Goal: Entertainment & Leisure: Consume media (video, audio)

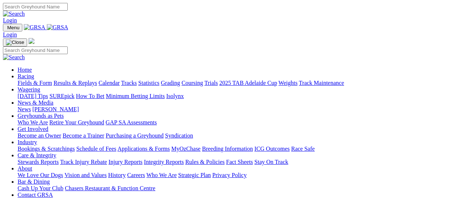
scroll to position [196, 0]
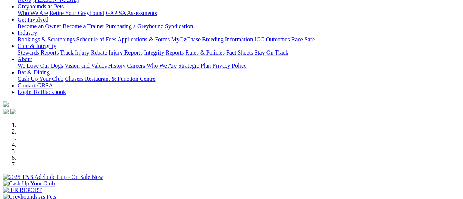
scroll to position [0, 0]
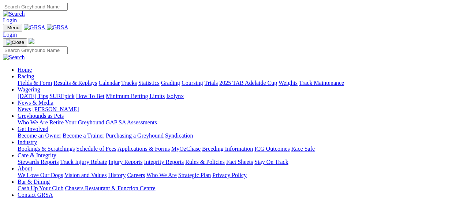
click at [97, 80] on link "Results & Replays" at bounding box center [75, 83] width 44 height 6
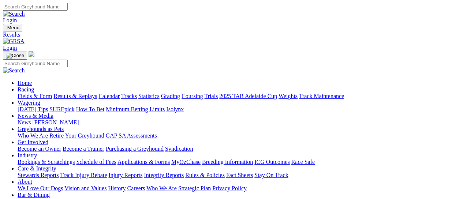
scroll to position [17, 0]
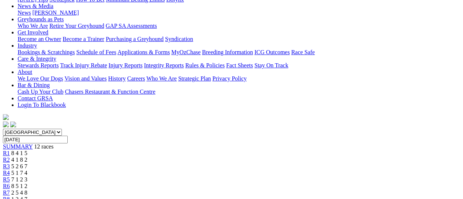
scroll to position [157, 0]
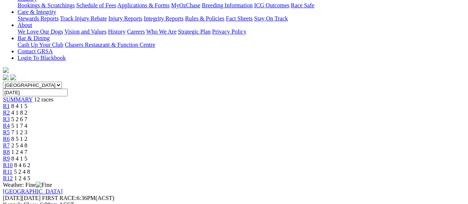
drag, startPoint x: 313, startPoint y: 22, endPoint x: 283, endPoint y: 45, distance: 38.0
